Goal: Task Accomplishment & Management: Use online tool/utility

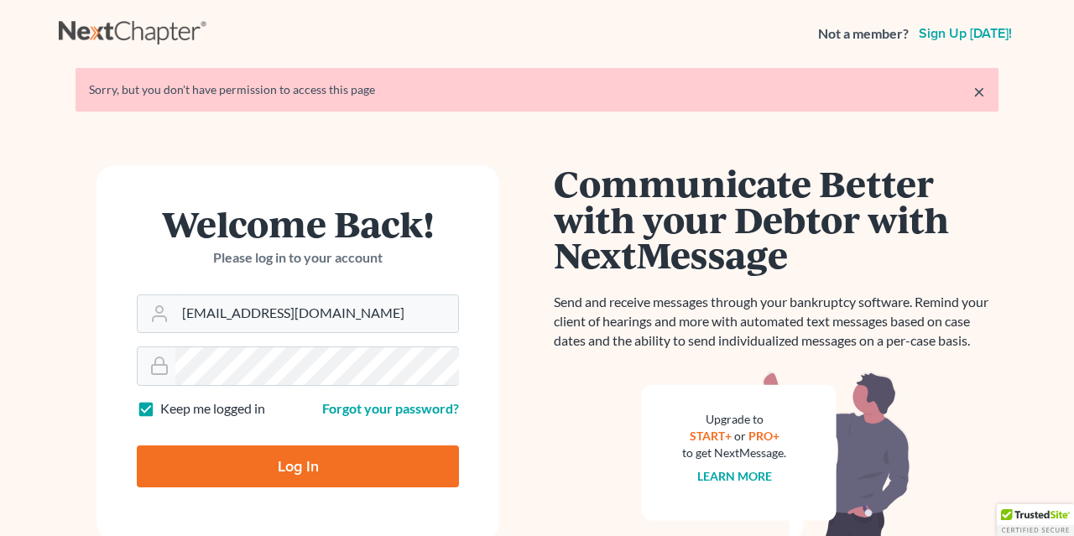
click at [257, 462] on input "Log In" at bounding box center [298, 466] width 322 height 42
type input "Thinking..."
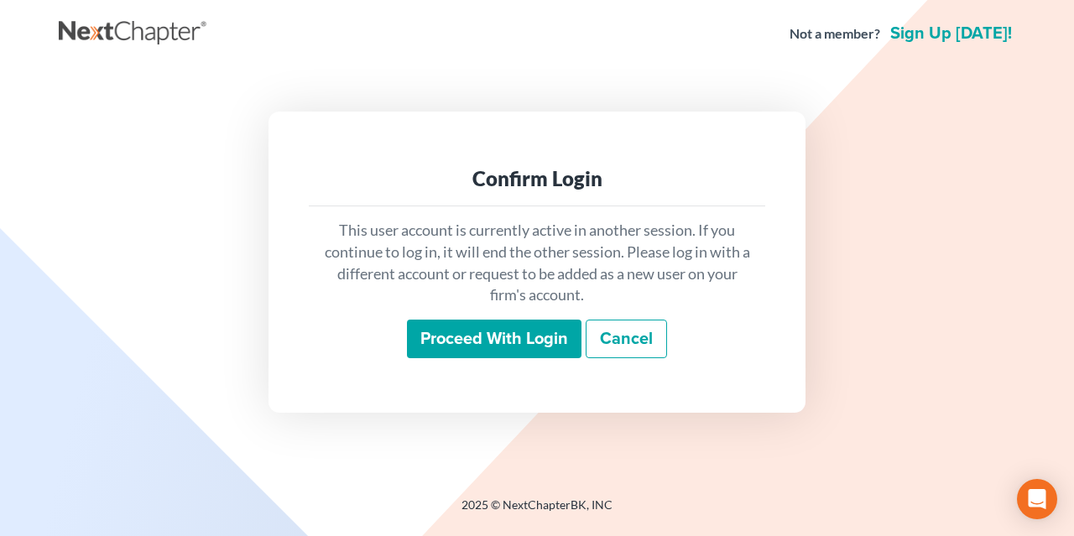
click at [476, 340] on input "Proceed with login" at bounding box center [494, 339] width 174 height 39
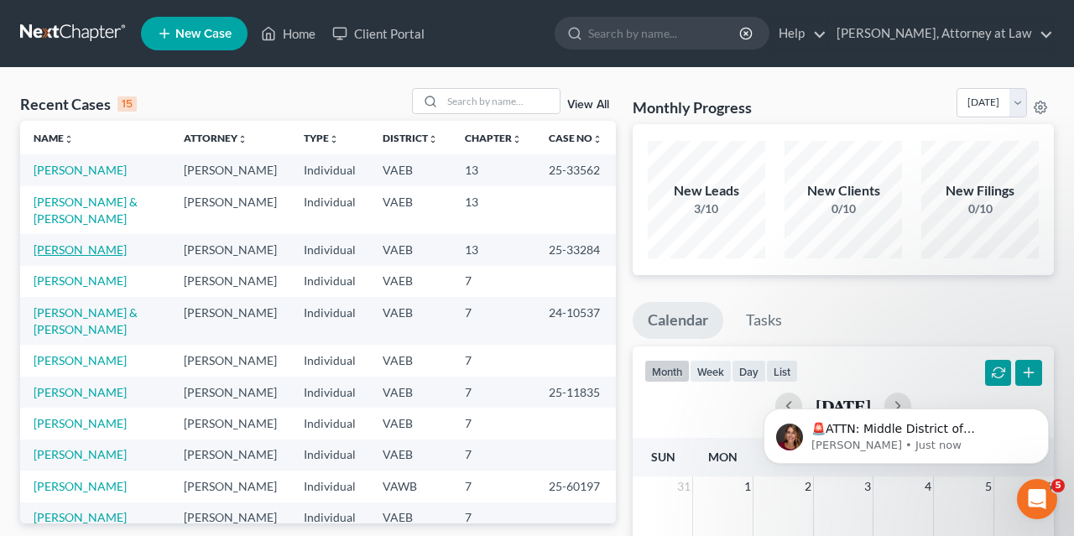
click at [95, 257] on link "Galletta, Michelle" at bounding box center [80, 249] width 93 height 14
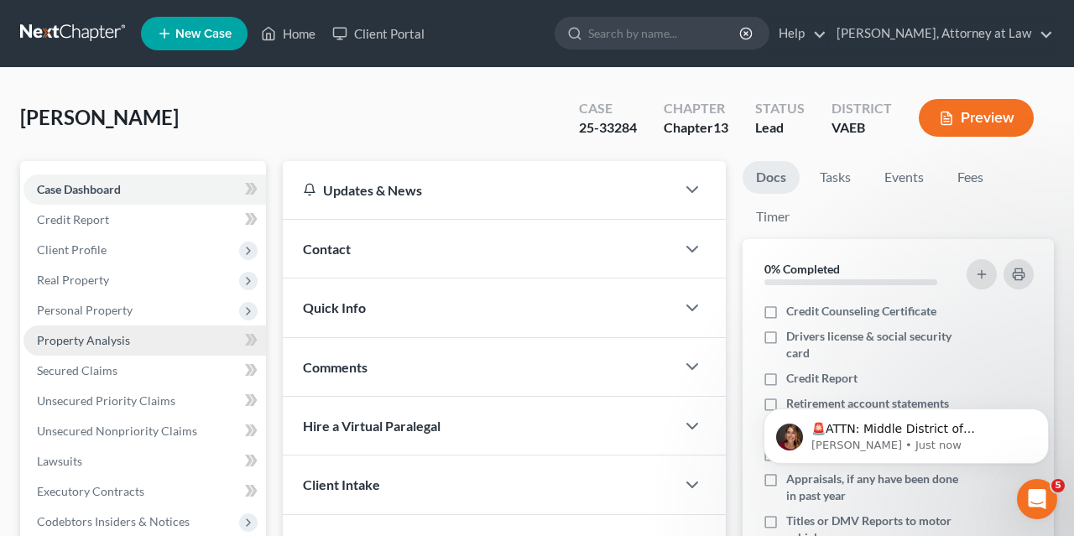
click at [128, 346] on span "Property Analysis" at bounding box center [83, 340] width 93 height 14
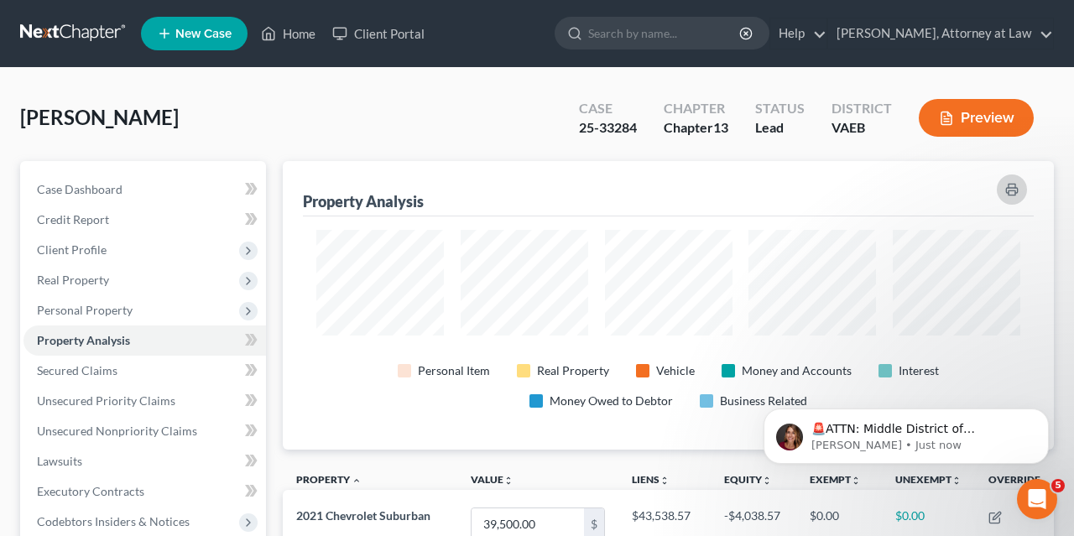
click at [1012, 188] on icon "button" at bounding box center [1011, 190] width 11 height 5
